Goal: Task Accomplishment & Management: Use online tool/utility

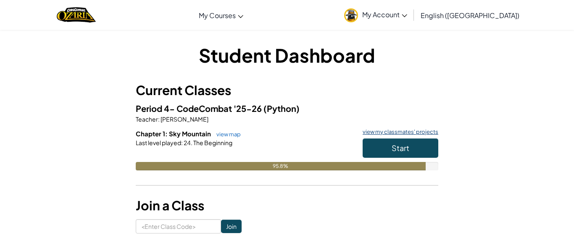
click at [383, 133] on link "view my classmates' projects" at bounding box center [399, 131] width 80 height 5
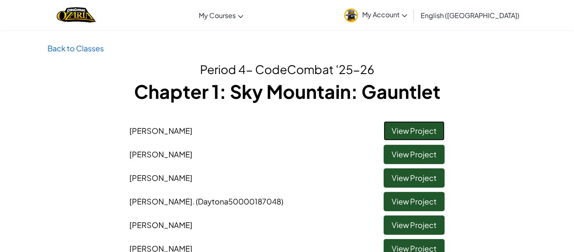
click at [405, 134] on link "View Project" at bounding box center [414, 130] width 61 height 19
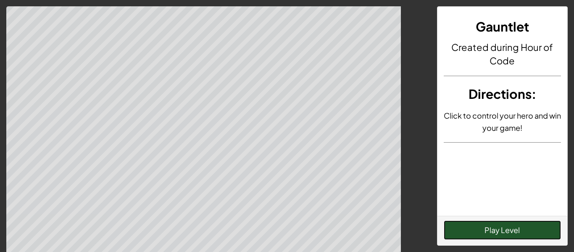
click at [499, 229] on button "Play Level" at bounding box center [503, 229] width 118 height 19
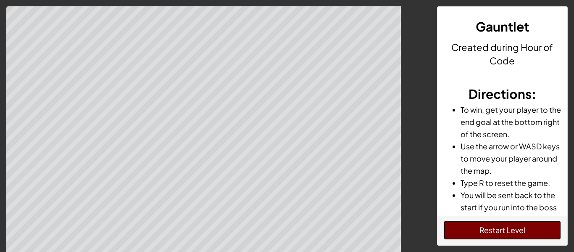
click at [499, 229] on button "Restart Level" at bounding box center [503, 229] width 118 height 19
